Goal: Task Accomplishment & Management: Complete application form

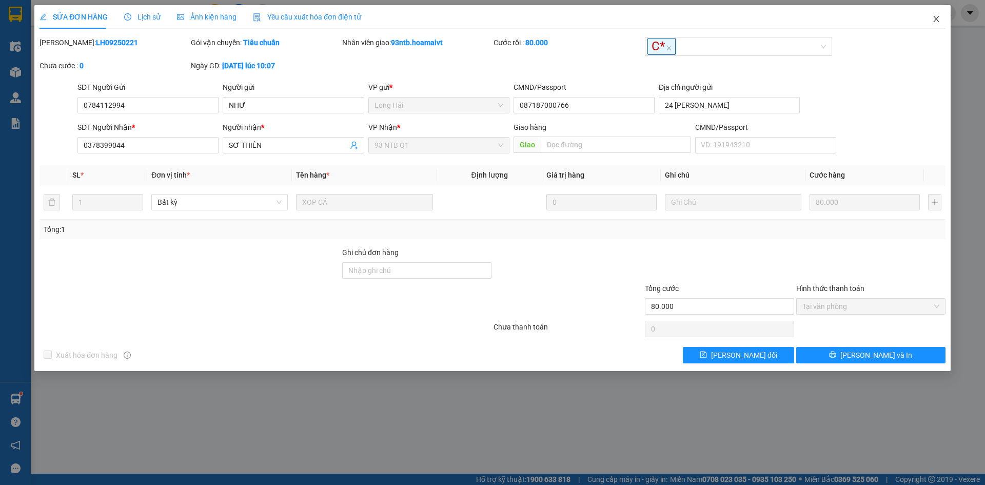
click at [936, 17] on icon "close" at bounding box center [937, 19] width 8 height 8
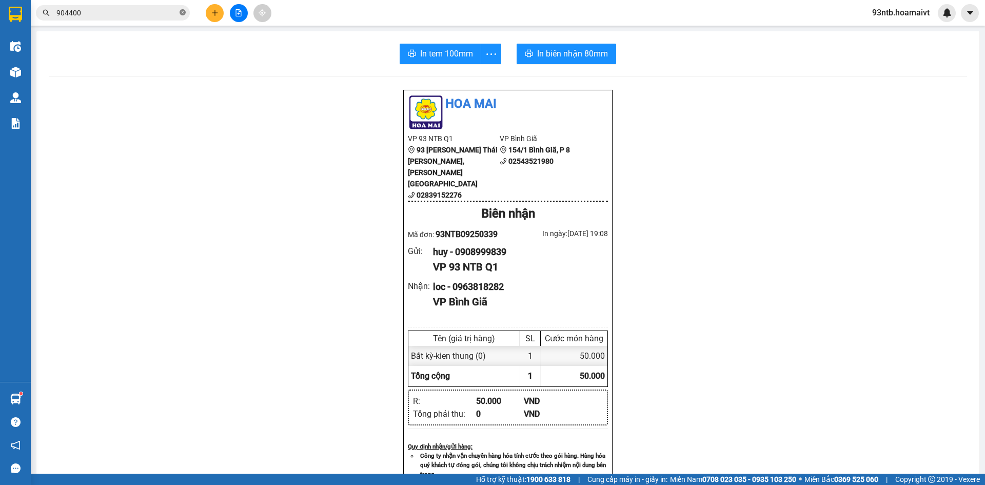
type input "9044000"
click at [183, 11] on icon "close-circle" at bounding box center [183, 12] width 6 height 6
type input "0000000000000000000000000000000000000000000000000000000000000000000000000000000…"
click at [182, 13] on icon "close-circle" at bounding box center [183, 12] width 6 height 6
type input "000000000000000000000000000000000000000000000000"
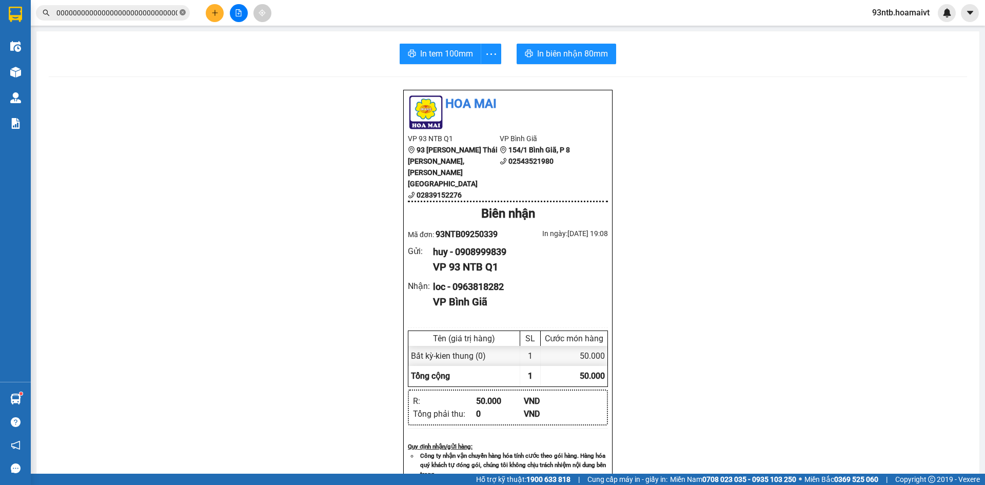
click at [183, 10] on icon "close-circle" at bounding box center [183, 12] width 6 height 6
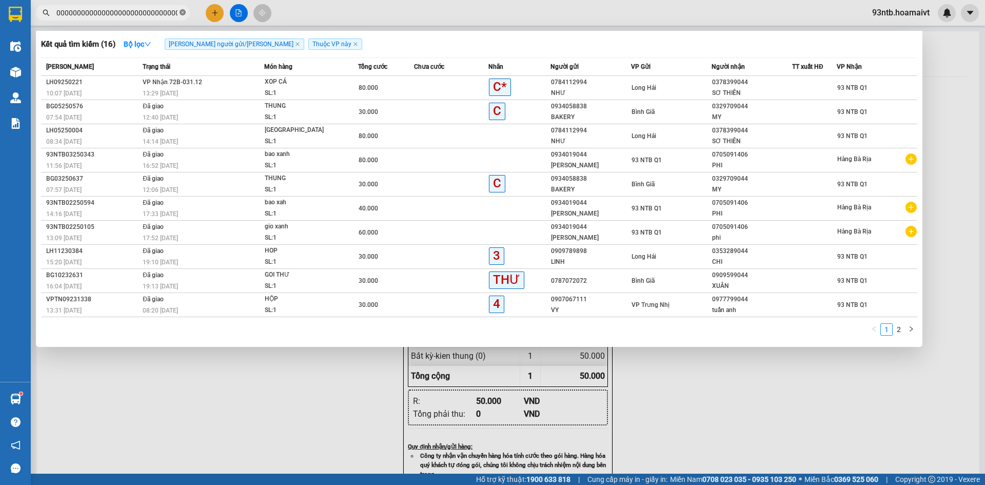
type input "000000000000000000000000000000000000000000000000000000000000"
click at [183, 10] on icon "close-circle" at bounding box center [183, 12] width 6 height 6
type input "000000000000000000000000000000000"
click at [182, 11] on icon "close-circle" at bounding box center [183, 12] width 6 height 6
type input "000000000000"
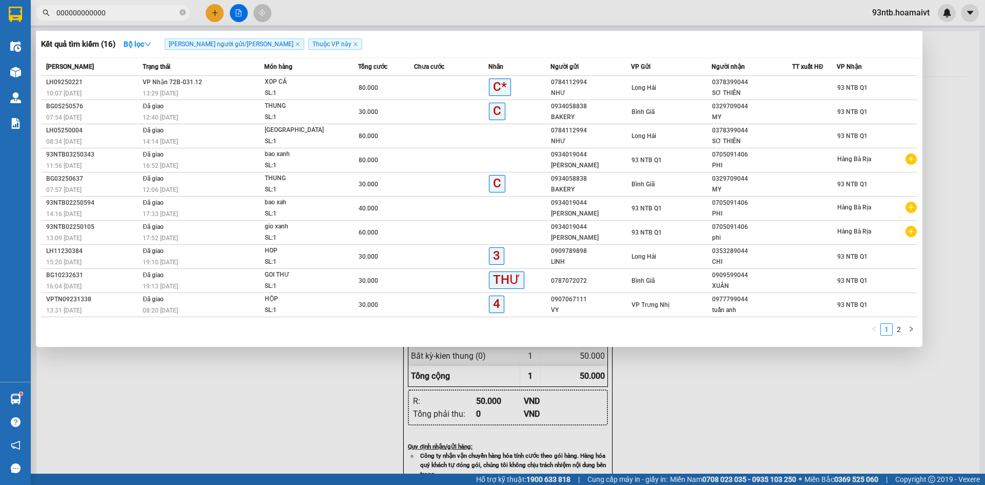
click at [182, 11] on icon "close-circle" at bounding box center [183, 12] width 6 height 6
click at [172, 12] on input "0000000000000000000000000000000000000000000000000000000000000000000000000000000…" at bounding box center [116, 12] width 121 height 11
type input "0000000000000000000000000000000000000000000000000000000000000000000000000000000…"
click at [183, 12] on icon "close-circle" at bounding box center [183, 12] width 6 height 6
click at [701, 390] on div at bounding box center [492, 242] width 985 height 485
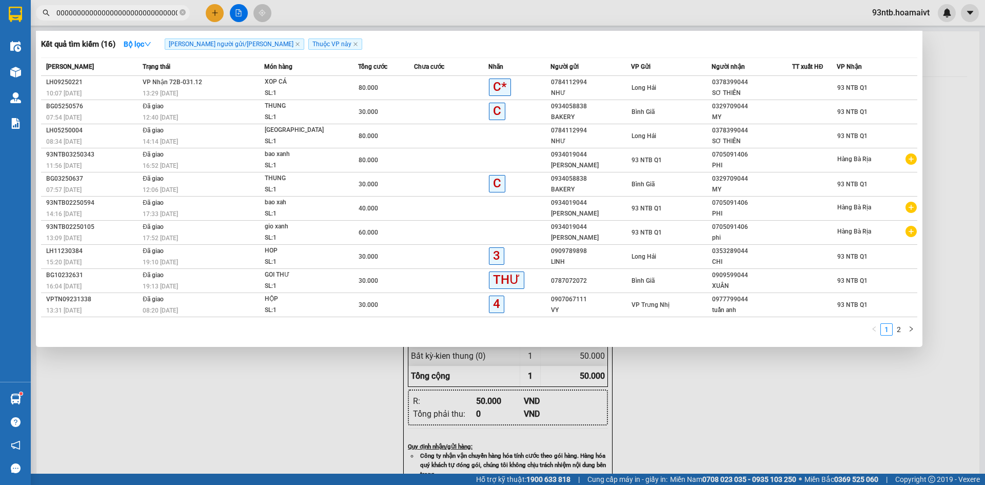
type input "0000000000000000000000000000000000000000000000"
click at [182, 11] on icon "close-circle" at bounding box center [183, 12] width 6 height 6
type input "000000000000000000"
click at [182, 11] on icon "close-circle" at bounding box center [183, 12] width 6 height 6
type input "000000000000000000000000"
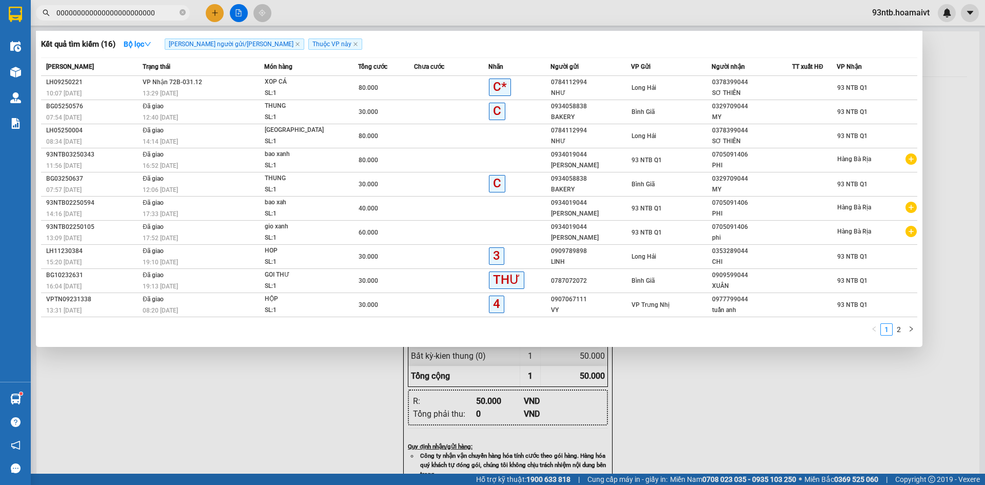
click at [182, 11] on icon "close-circle" at bounding box center [183, 12] width 6 height 6
click at [170, 10] on input "0000000000000000000000000000000000000000000000000000000" at bounding box center [116, 12] width 121 height 11
type input "0000000000000000000000000000000000000000000000000000000000000000000000000000000…"
click at [182, 9] on span at bounding box center [183, 13] width 6 height 10
type input "00000000000"
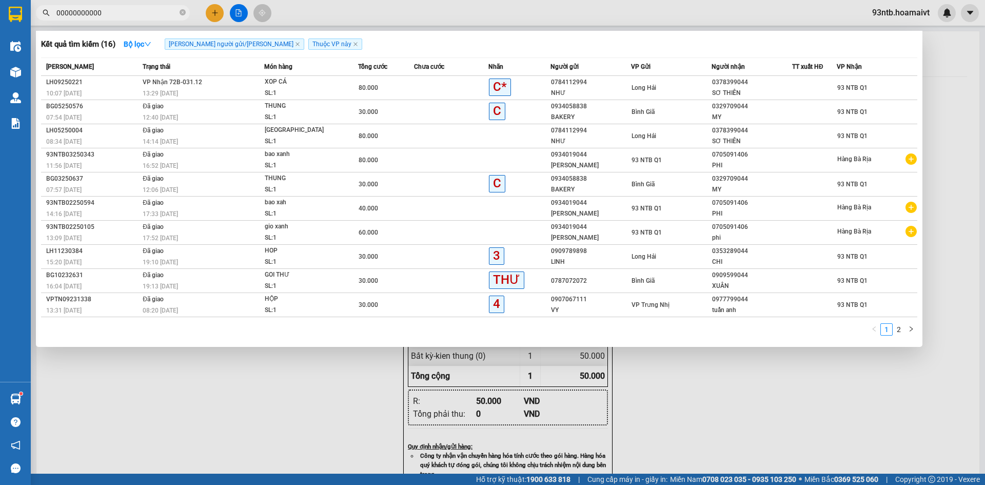
click at [182, 9] on span at bounding box center [183, 13] width 6 height 10
type input "00000000000000000000000000000000000000000000000000000000000000"
click at [176, 14] on input "00000000000000000000000000000000000000000000000000000000000000" at bounding box center [116, 12] width 121 height 11
click at [178, 13] on span "00000000000000000000000000000000000000000000000000000000000000" at bounding box center [113, 12] width 154 height 15
click at [181, 12] on icon "close-circle" at bounding box center [183, 12] width 6 height 6
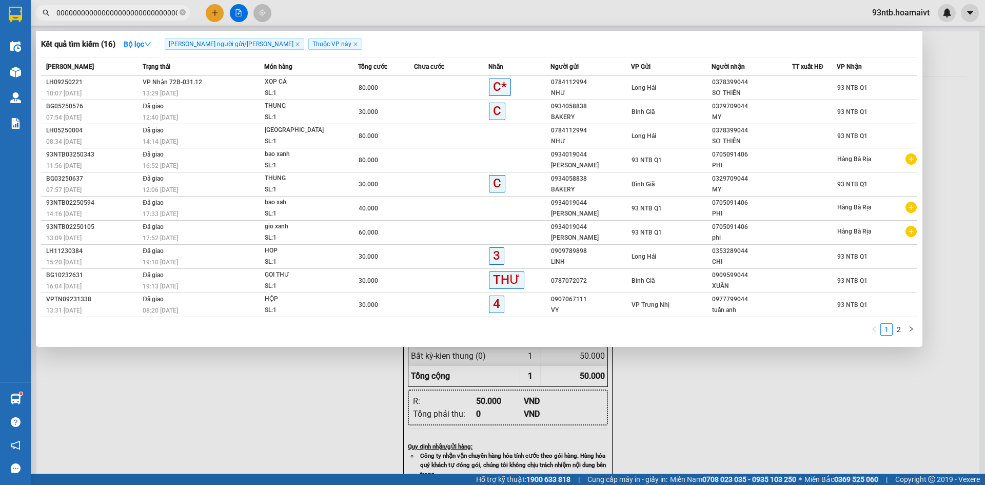
click at [616, 46] on section "Kết quả [PERSON_NAME] ( 16 ) Bộ lọc [PERSON_NAME] người gửi/[PERSON_NAME] [PERS…" at bounding box center [492, 242] width 985 height 485
click at [172, 14] on input "00000000000000000000000000000000000000000000000000000000000000" at bounding box center [116, 12] width 121 height 11
click at [134, 11] on input "00000000000000000000000000000000000000000000000000000000000000" at bounding box center [116, 12] width 121 height 11
click at [174, 11] on input "00000000000000000000000000000000000000000000000000000000000000" at bounding box center [116, 12] width 121 height 11
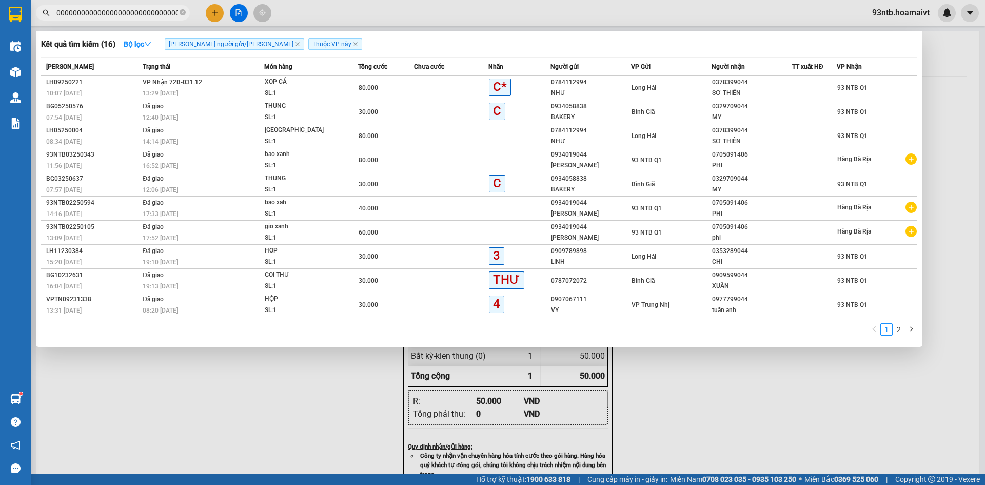
click at [176, 12] on input "00000000000000000000000000000000000000000000000000000000000000" at bounding box center [116, 12] width 121 height 11
click at [182, 12] on span at bounding box center [183, 12] width 6 height 11
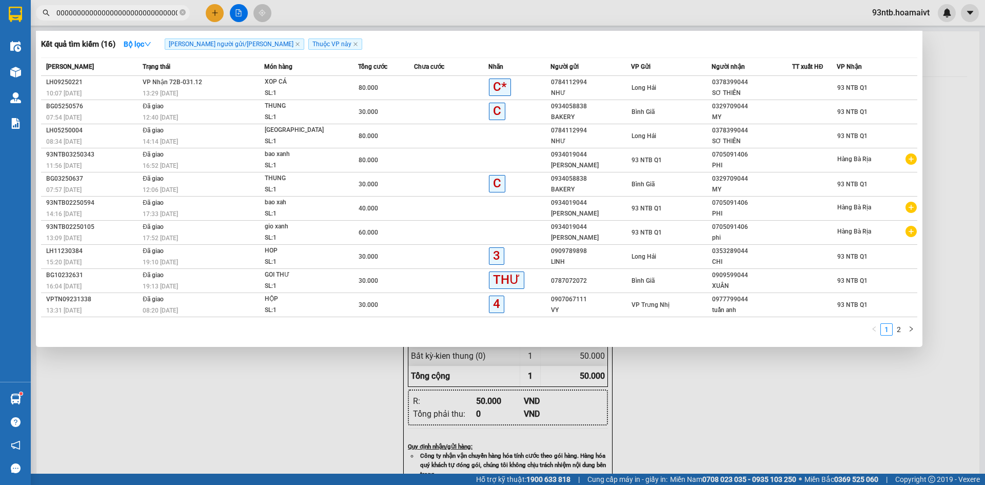
click at [182, 11] on span at bounding box center [183, 12] width 6 height 11
click at [473, 48] on button "In tem 100mm" at bounding box center [441, 54] width 82 height 21
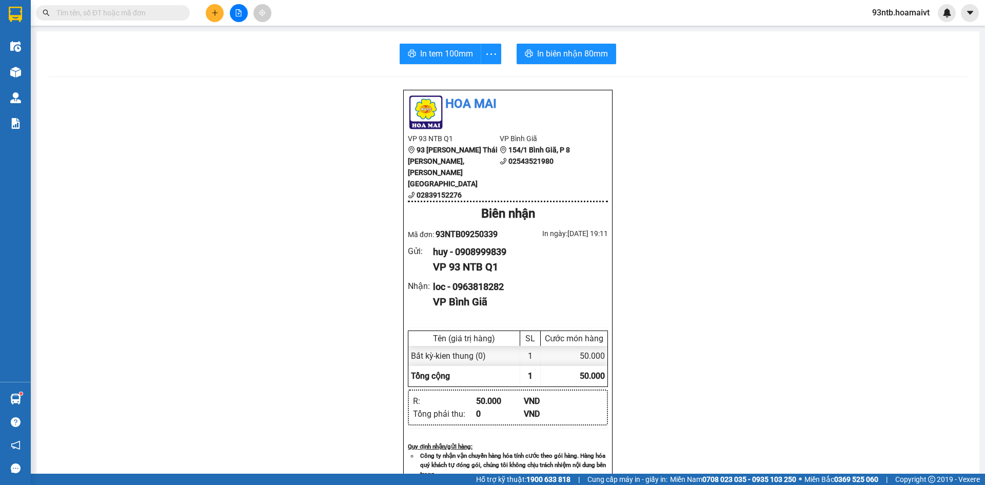
click at [105, 11] on input "text" at bounding box center [116, 12] width 121 height 11
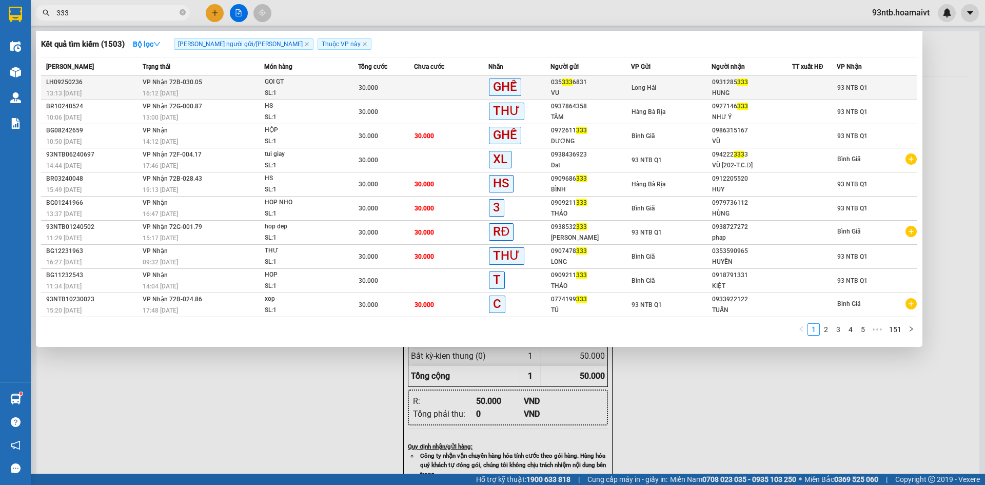
type input "333"
click at [401, 85] on div "30.000" at bounding box center [386, 87] width 55 height 11
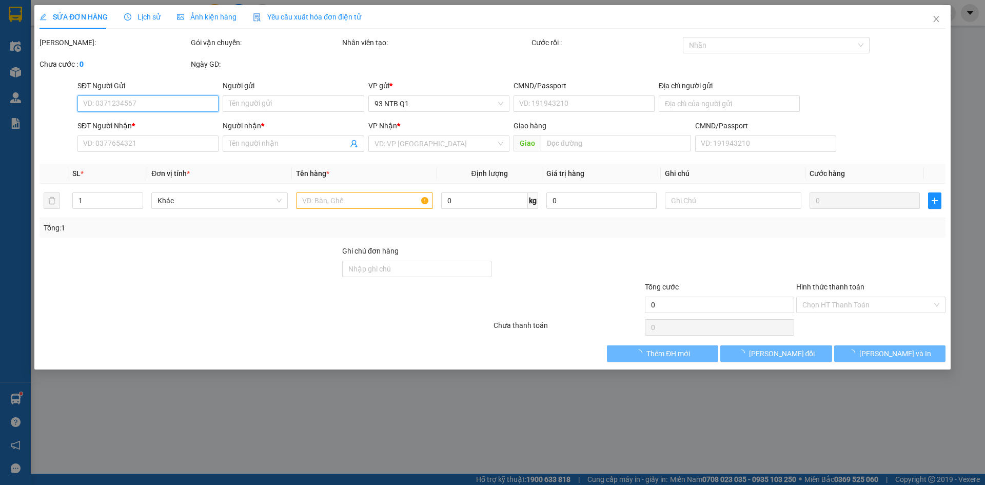
type input "0353336831"
type input "VU"
type input "067300004249"
type input "LONG HAI"
type input "0931285333"
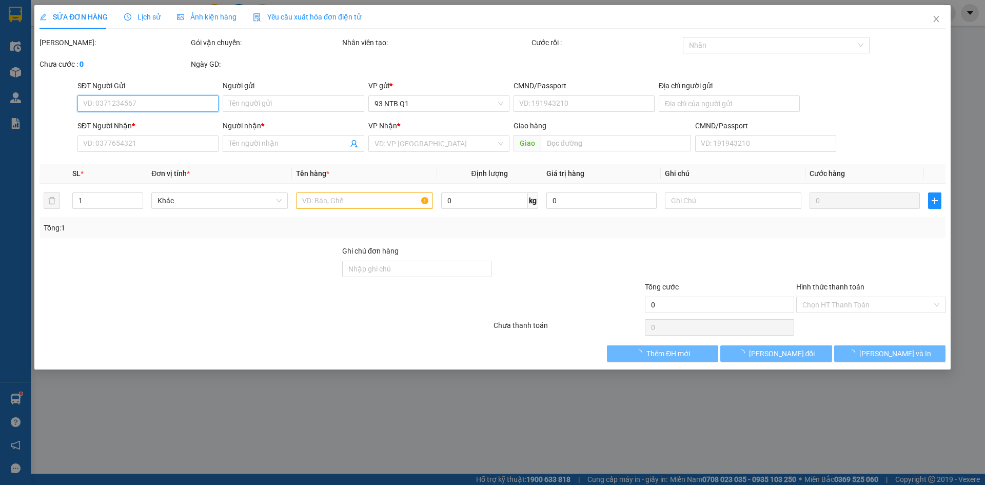
type input "HUNG"
type input "30.000"
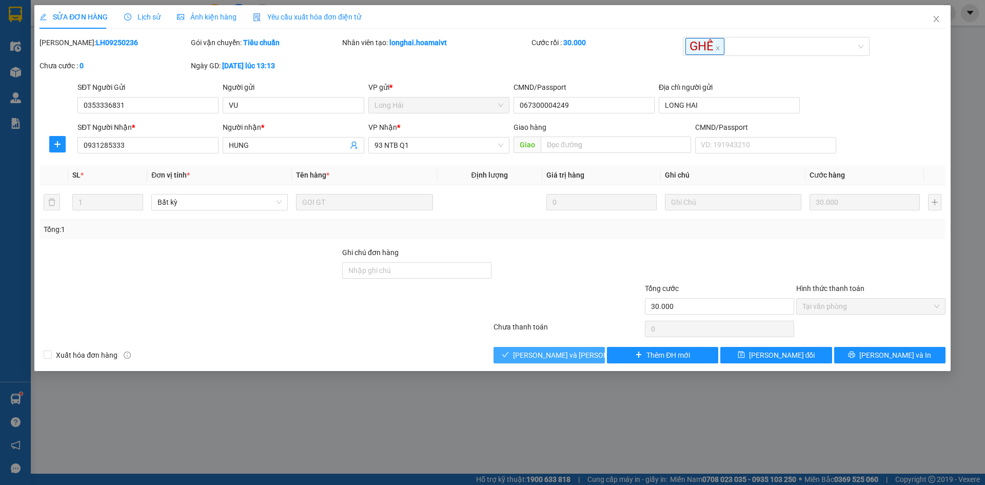
click at [522, 347] on button "[PERSON_NAME] và [PERSON_NAME] hàng" at bounding box center [549, 355] width 111 height 16
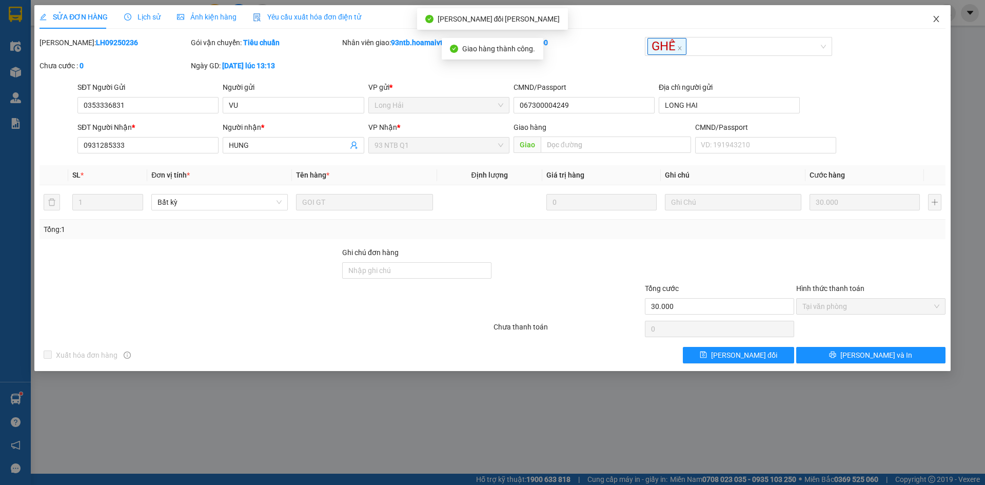
click at [936, 16] on icon "close" at bounding box center [937, 19] width 8 height 8
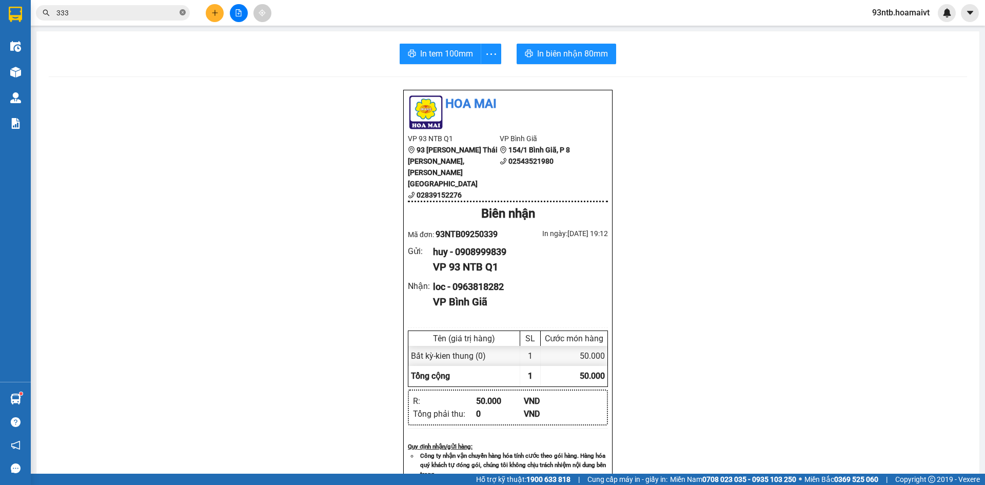
click at [183, 10] on icon "close-circle" at bounding box center [183, 12] width 6 height 6
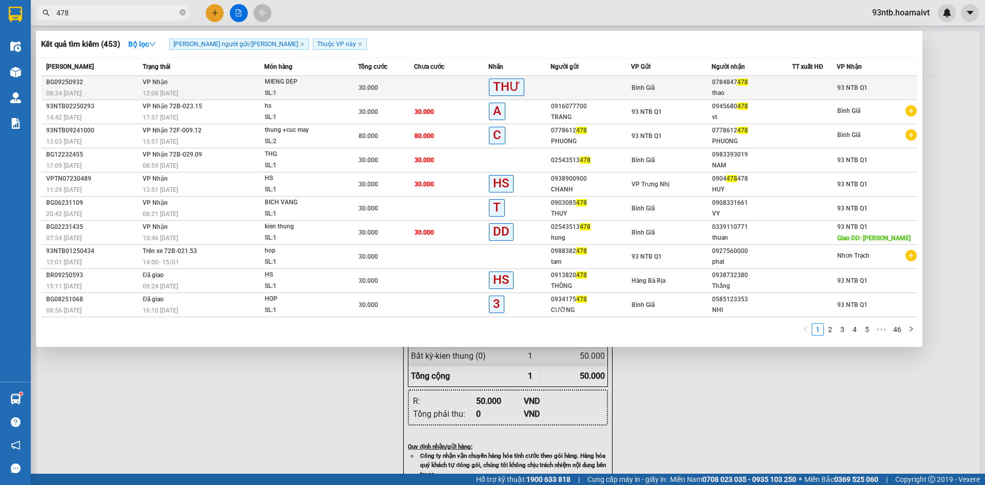
type input "478"
click at [548, 89] on div "THƯ" at bounding box center [519, 88] width 61 height 18
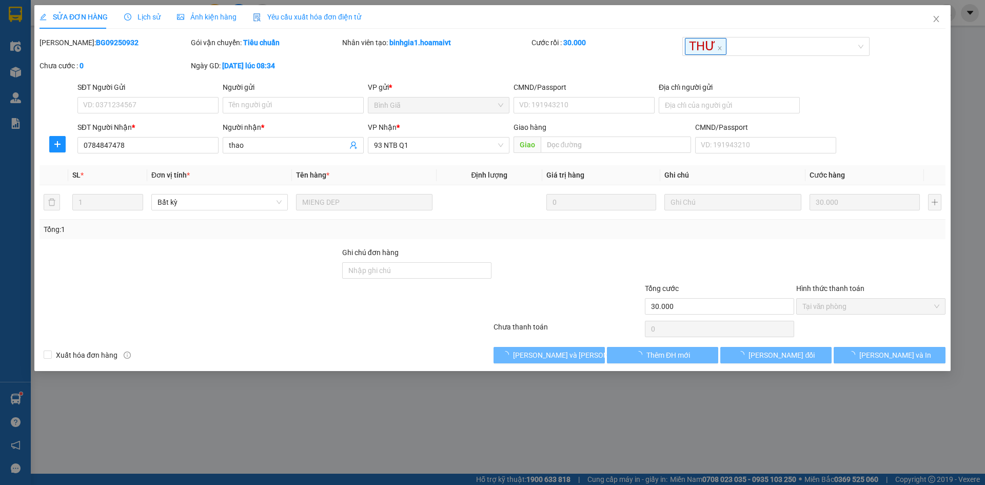
type input "0784847478"
type input "thao"
type input "30.000"
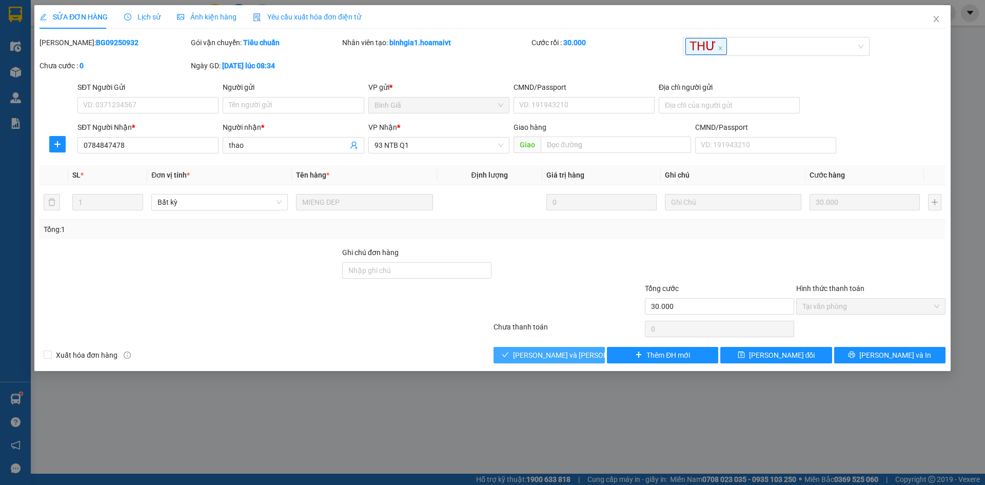
click at [514, 353] on button "[PERSON_NAME] và [PERSON_NAME] hàng" at bounding box center [549, 355] width 111 height 16
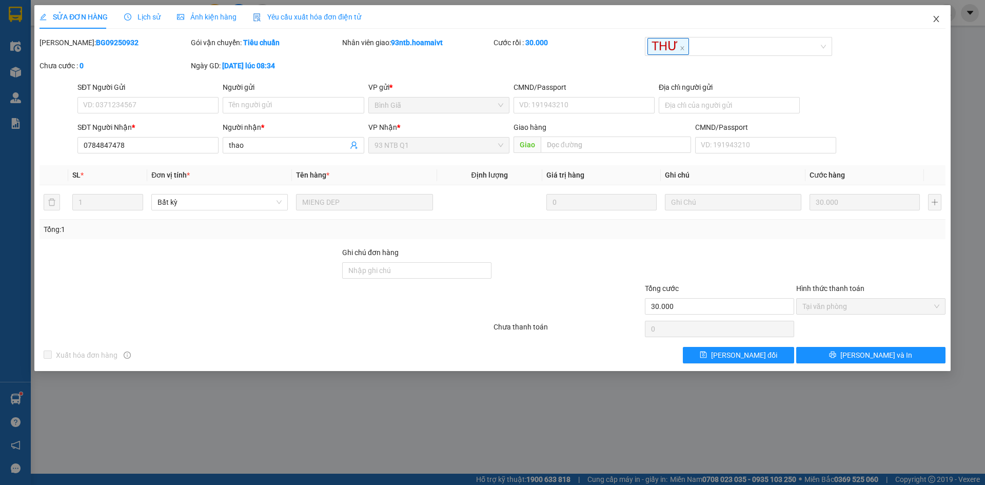
click at [937, 16] on icon "close" at bounding box center [937, 19] width 8 height 8
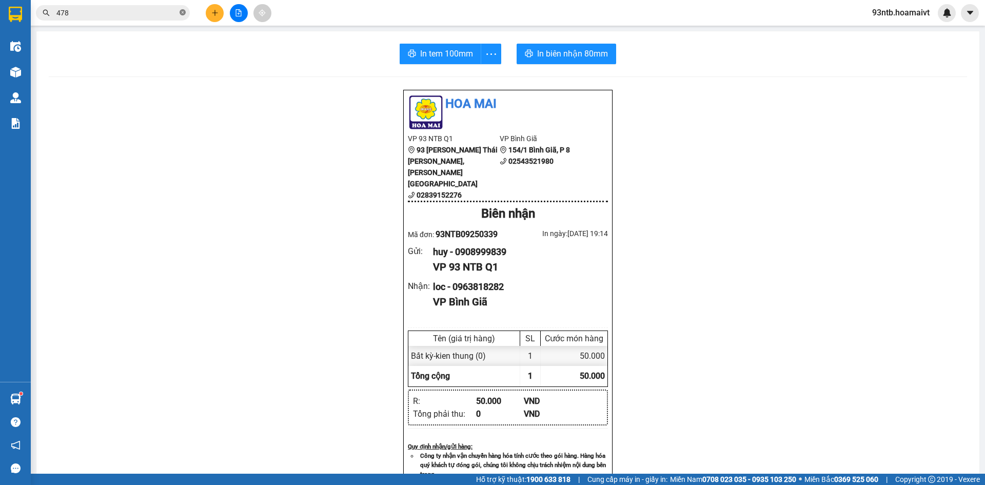
click at [182, 12] on icon "close-circle" at bounding box center [183, 12] width 6 height 6
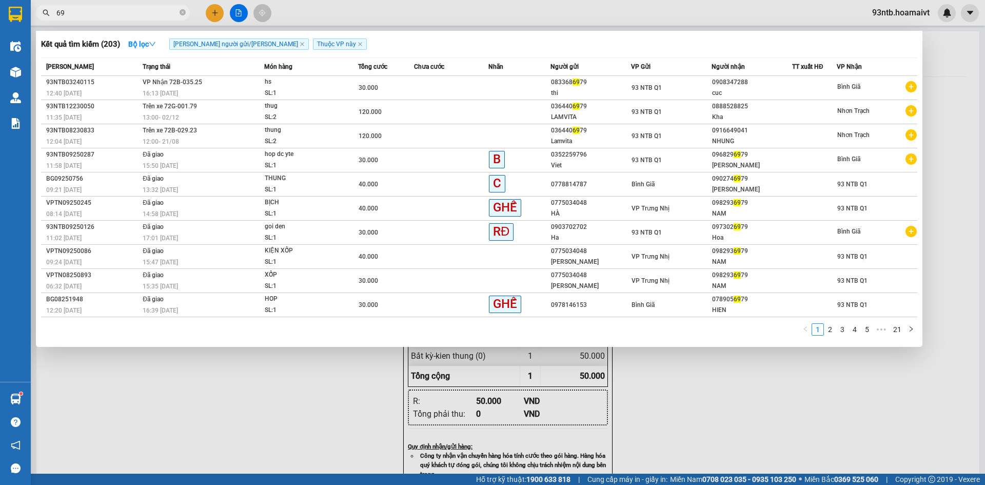
type input "6"
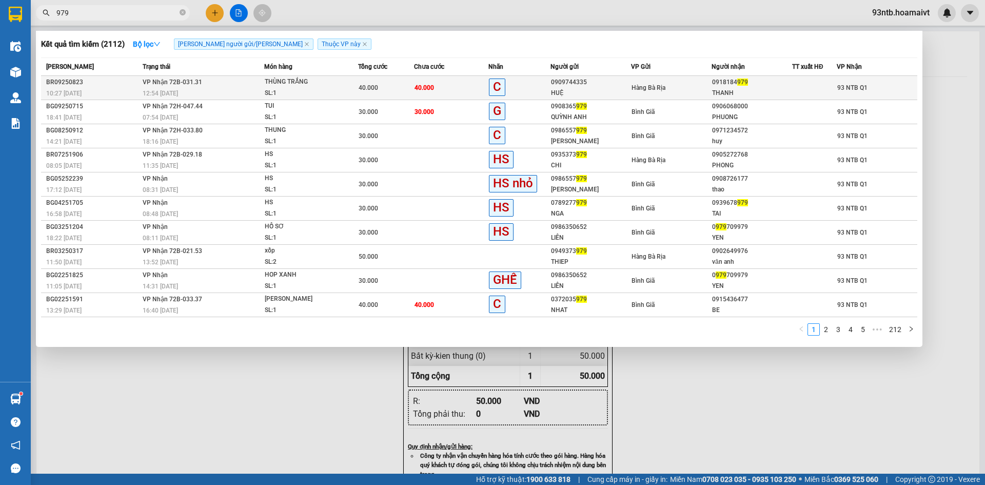
type input "979"
click at [441, 84] on td "40.000" at bounding box center [451, 88] width 74 height 24
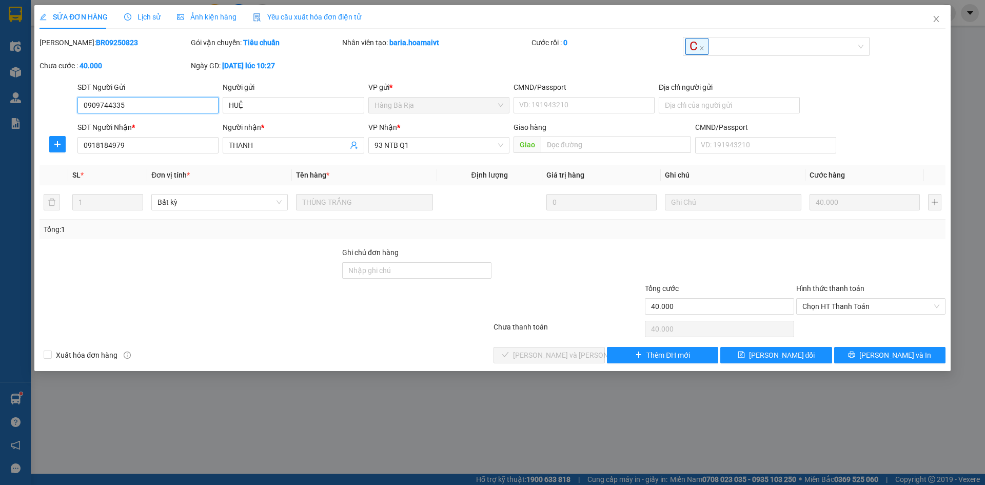
type input "0909744335"
type input "HUỆ"
type input "0918184979"
type input "THANH"
type input "40.000"
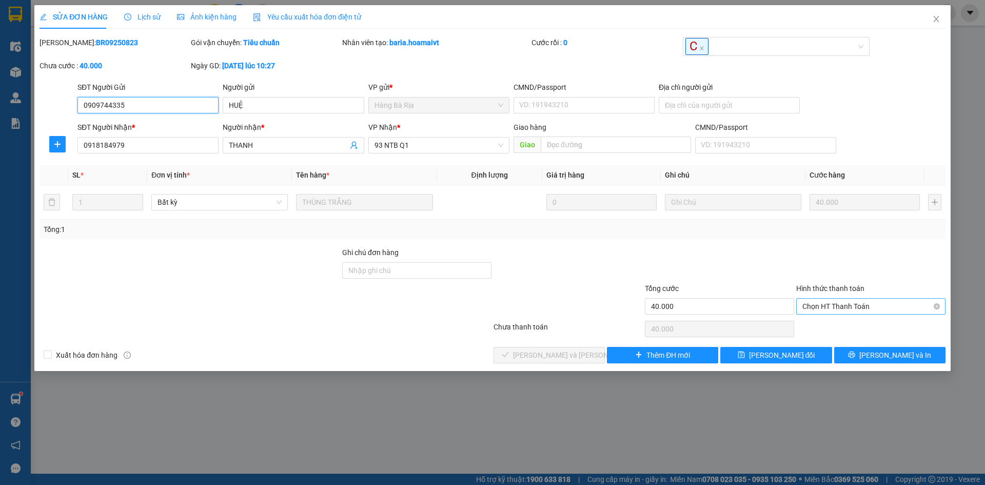
click at [855, 301] on span "Chọn HT Thanh Toán" at bounding box center [871, 306] width 137 height 15
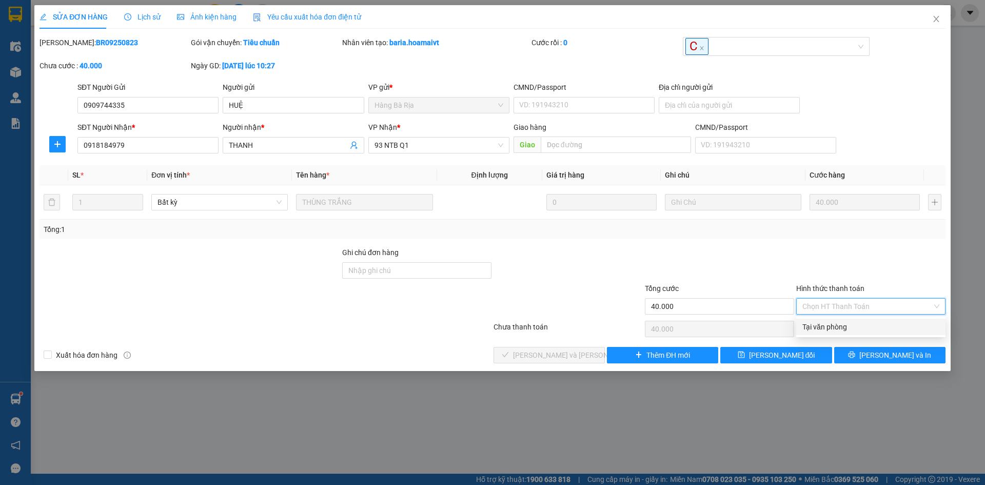
click at [832, 326] on div "Tại văn phòng" at bounding box center [871, 326] width 137 height 11
type input "0"
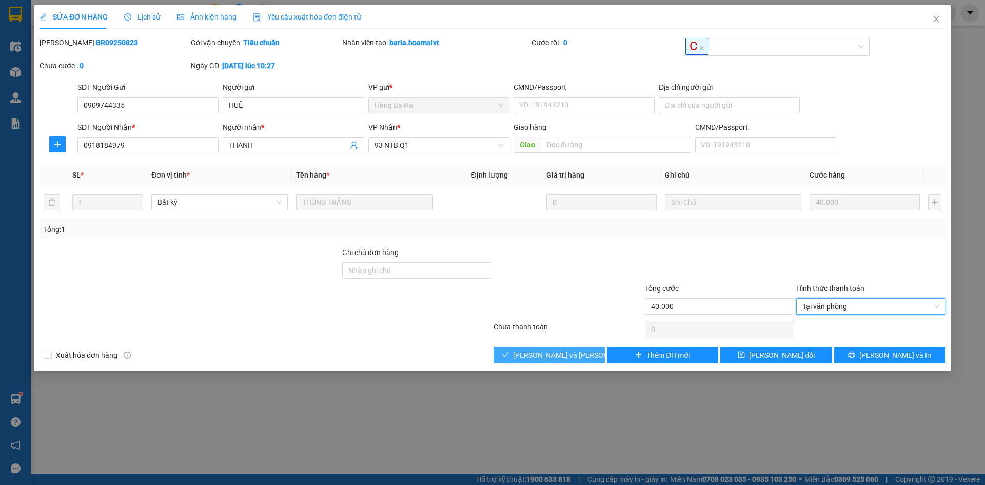
click at [509, 352] on icon "check" at bounding box center [505, 354] width 7 height 7
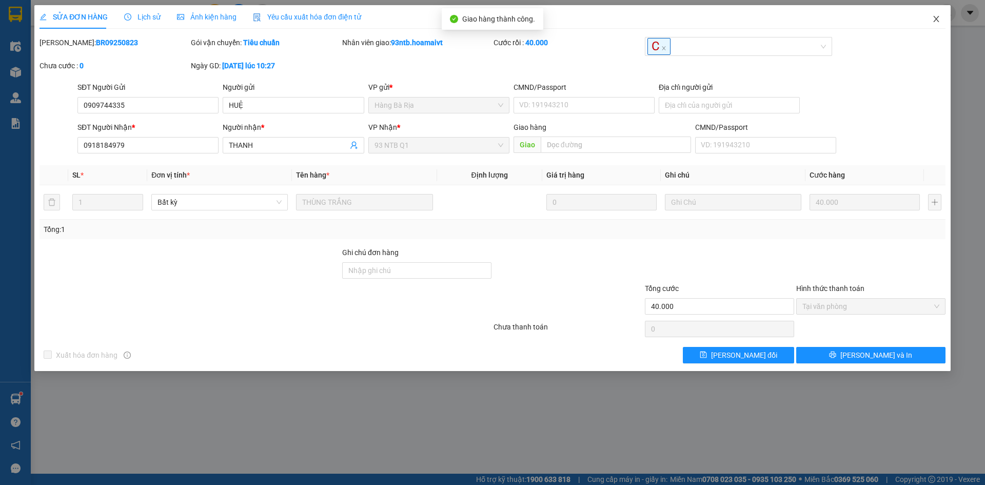
click at [935, 15] on icon "close" at bounding box center [937, 19] width 8 height 8
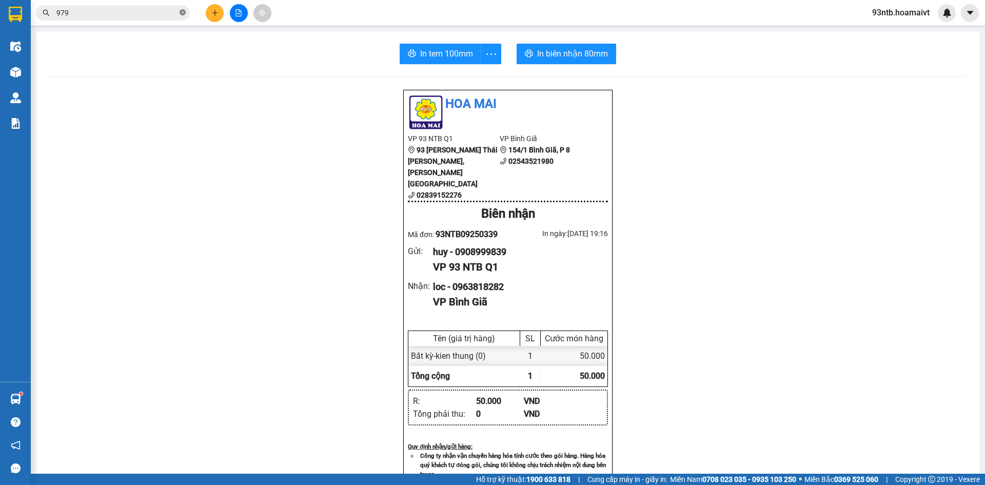
click at [181, 12] on icon "close-circle" at bounding box center [183, 12] width 6 height 6
